Goal: Task Accomplishment & Management: Manage account settings

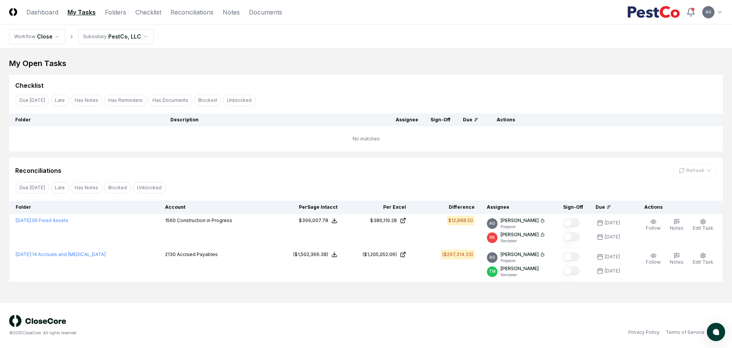
click at [368, 58] on div "My Open Tasks" at bounding box center [366, 63] width 714 height 11
click at [121, 13] on link "Folders" at bounding box center [115, 12] width 21 height 9
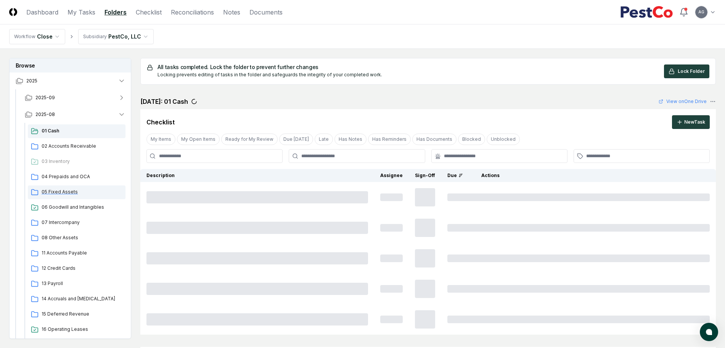
click at [65, 191] on span "05 Fixed Assets" at bounding box center [82, 191] width 81 height 7
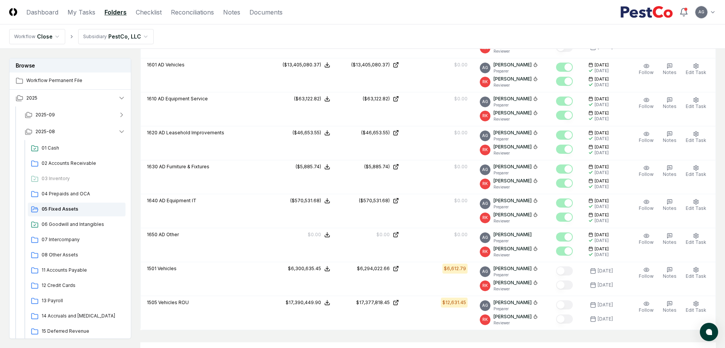
scroll to position [477, 0]
click at [396, 5] on header "CloseCore Dashboard My Tasks Folders Checklist Reconciliations Notes Documents …" at bounding box center [362, 12] width 725 height 24
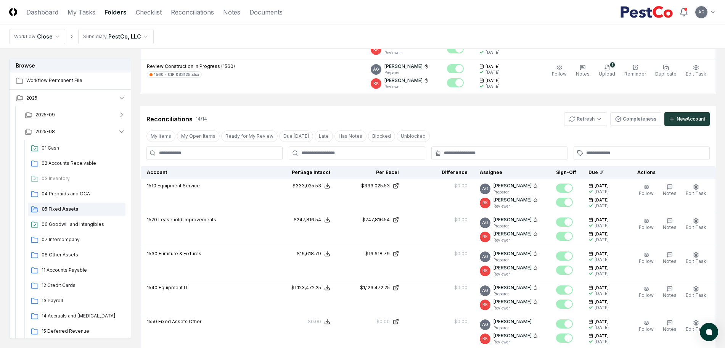
scroll to position [143, 0]
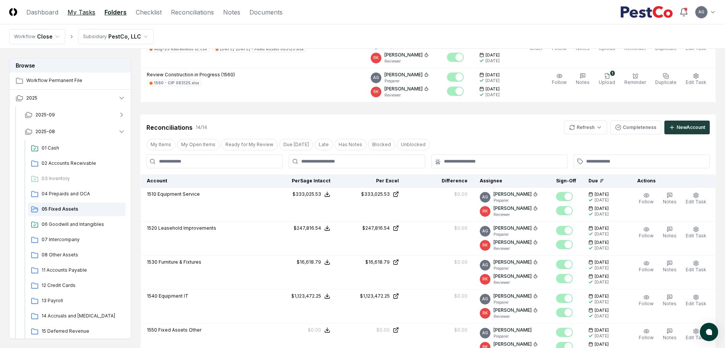
click at [80, 11] on link "My Tasks" at bounding box center [81, 12] width 28 height 9
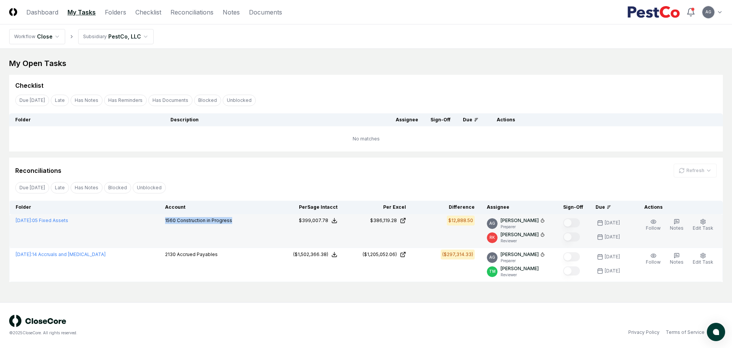
drag, startPoint x: 226, startPoint y: 223, endPoint x: 152, endPoint y: 222, distance: 73.6
click at [159, 222] on td "1560 Construction in Progress" at bounding box center [217, 231] width 116 height 34
copy p "1560 Construction in Progress"
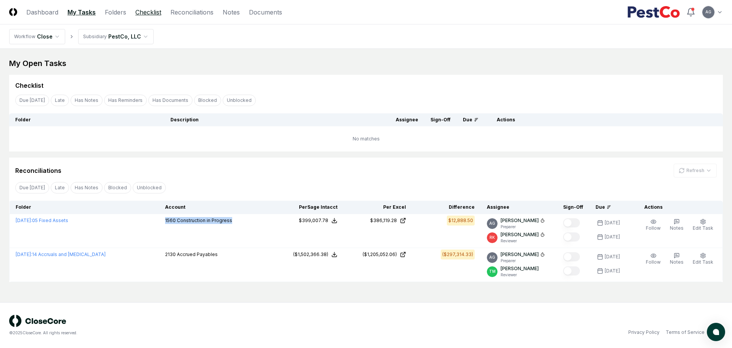
click at [152, 11] on link "Checklist" at bounding box center [148, 12] width 26 height 9
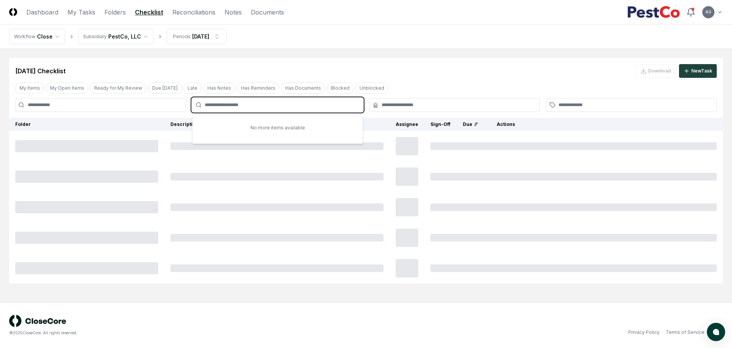
click at [313, 107] on input "text" at bounding box center [281, 104] width 153 height 7
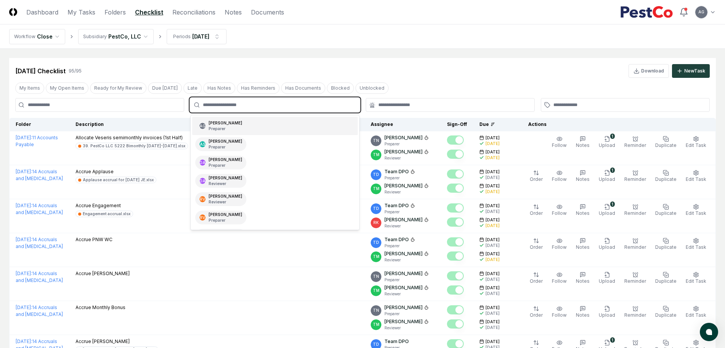
click at [283, 121] on div "AG [PERSON_NAME] Preparer" at bounding box center [274, 126] width 165 height 18
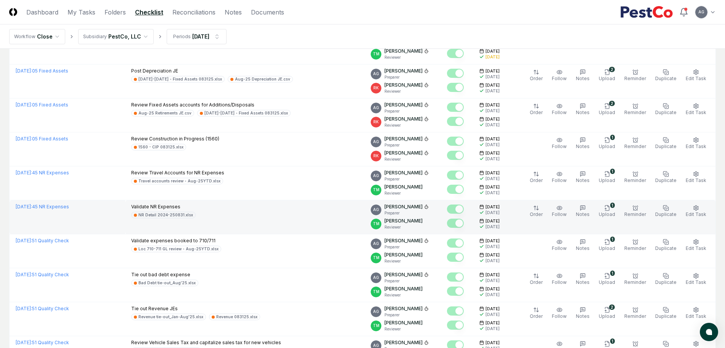
scroll to position [477, 0]
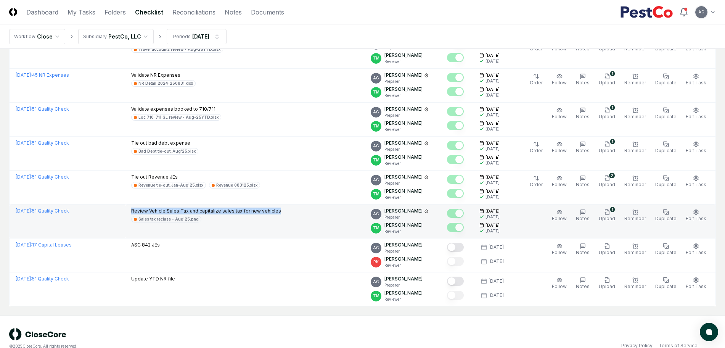
drag, startPoint x: 293, startPoint y: 210, endPoint x: 140, endPoint y: 209, distance: 153.3
click at [140, 209] on td "Review Vehicle Sales Tax and capitalize sales tax for new vehicles Sales tax re…" at bounding box center [244, 221] width 239 height 34
copy p "Review Vehicle Sales Tax and capitalize sales tax for new vehicles"
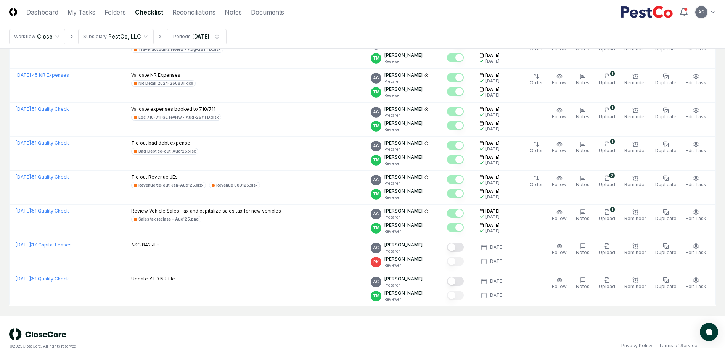
click at [405, 331] on div "© 2025 CloseCore. All rights reserved. Privacy Policy Terms of Service" at bounding box center [362, 338] width 706 height 21
